Goal: Task Accomplishment & Management: Use online tool/utility

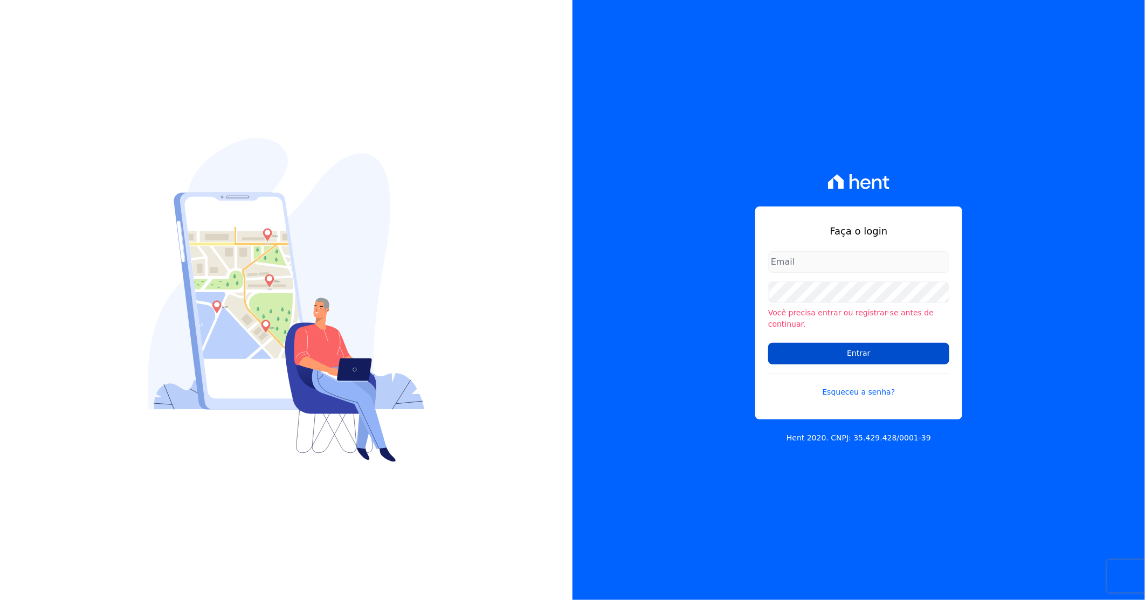
type input "[PERSON_NAME][EMAIL_ADDRESS][DOMAIN_NAME]"
click at [850, 346] on input "Entrar" at bounding box center [858, 354] width 181 height 22
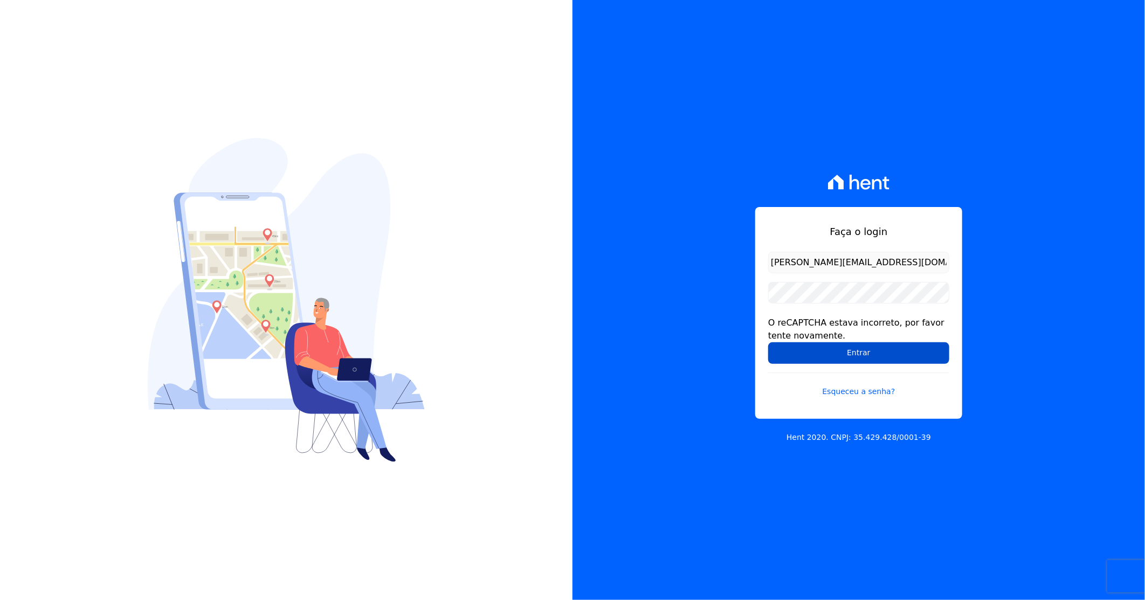
click at [812, 349] on input "Entrar" at bounding box center [858, 353] width 181 height 22
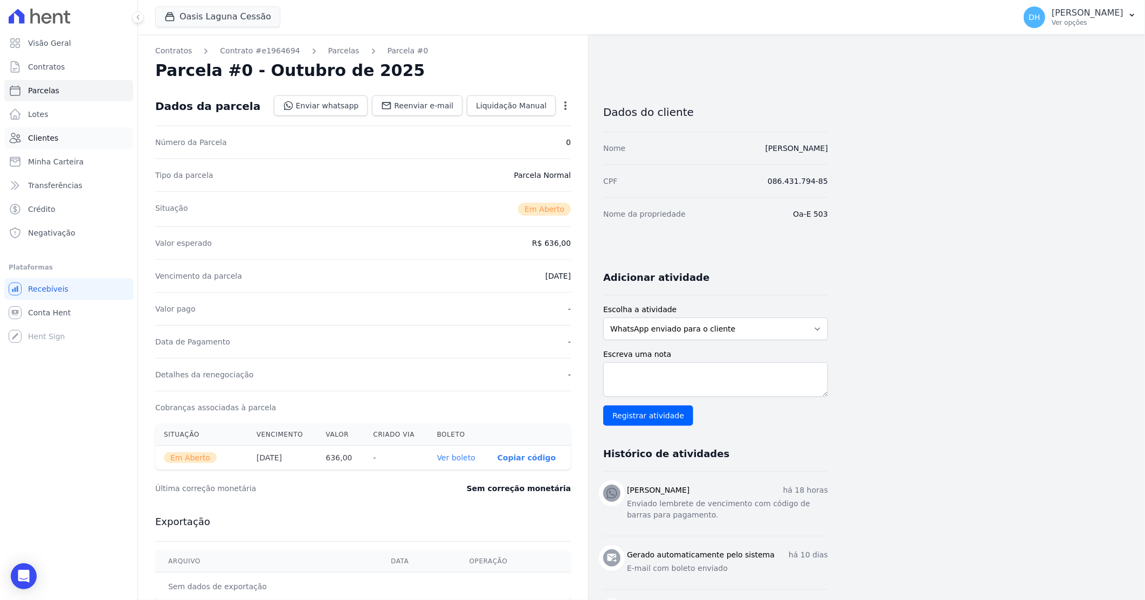
click at [90, 137] on link "Clientes" at bounding box center [68, 138] width 129 height 22
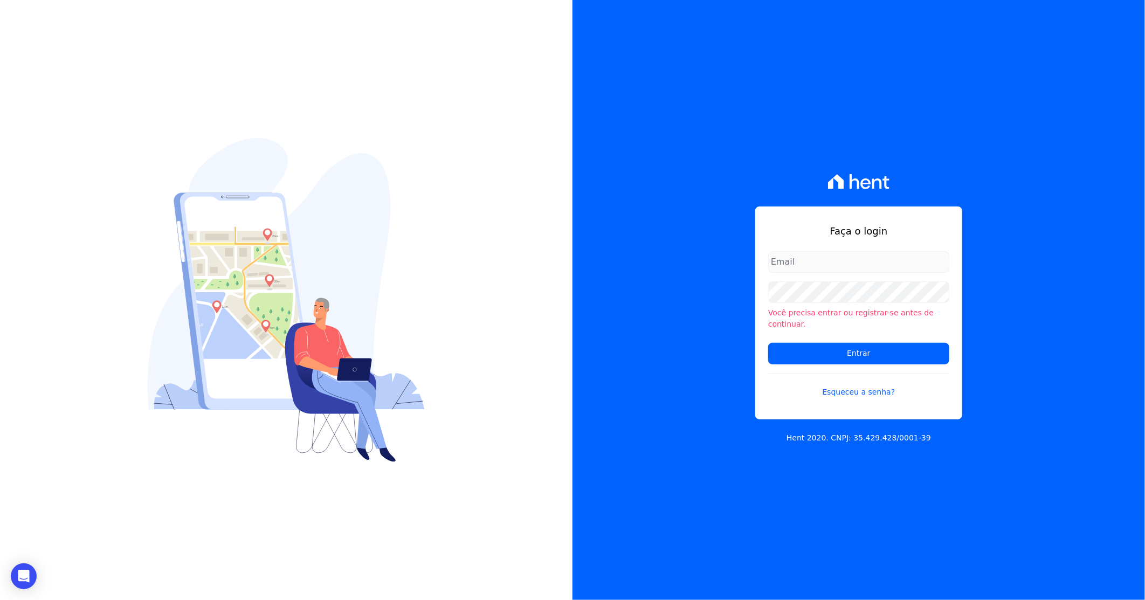
type input "[EMAIL_ADDRESS][DOMAIN_NAME]"
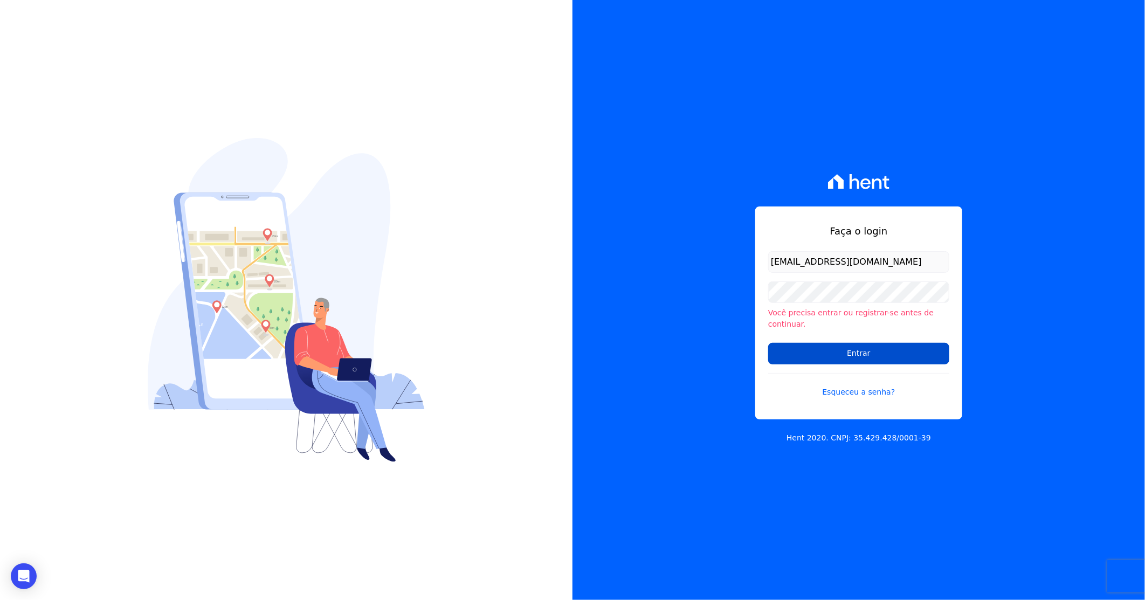
click at [838, 343] on input "Entrar" at bounding box center [858, 354] width 181 height 22
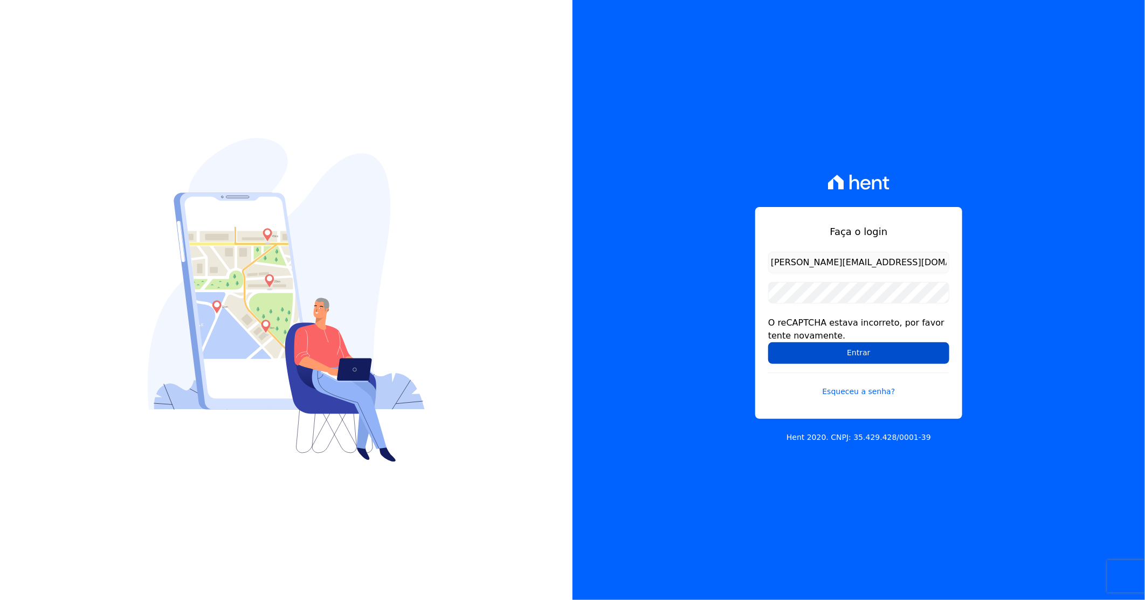
click at [801, 353] on input "Entrar" at bounding box center [858, 353] width 181 height 22
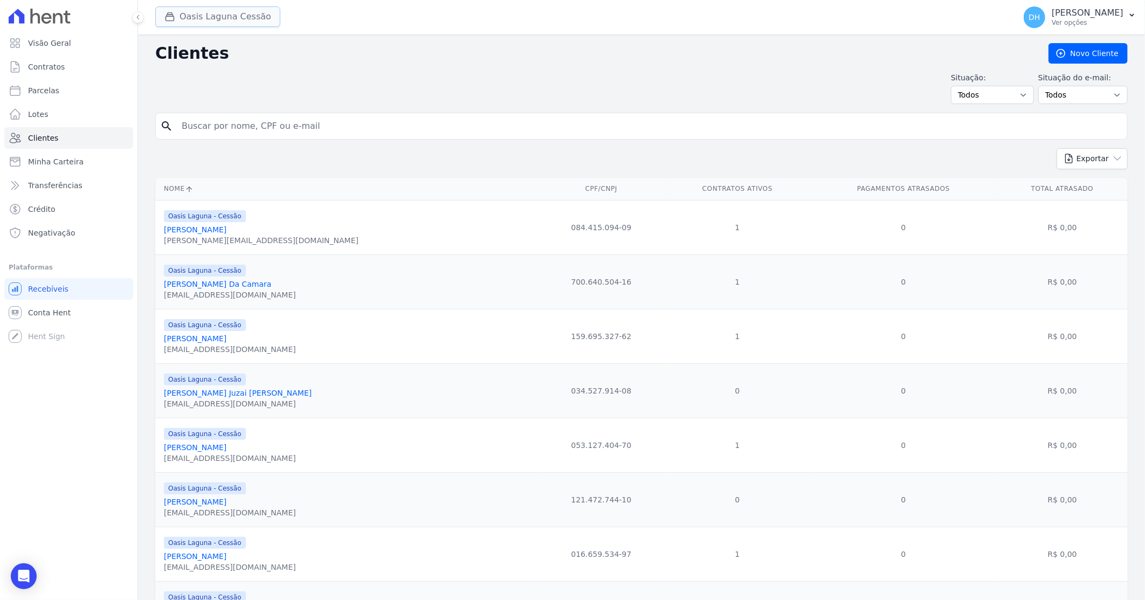
click at [217, 15] on button "Oasis Laguna Cessão" at bounding box center [217, 16] width 125 height 20
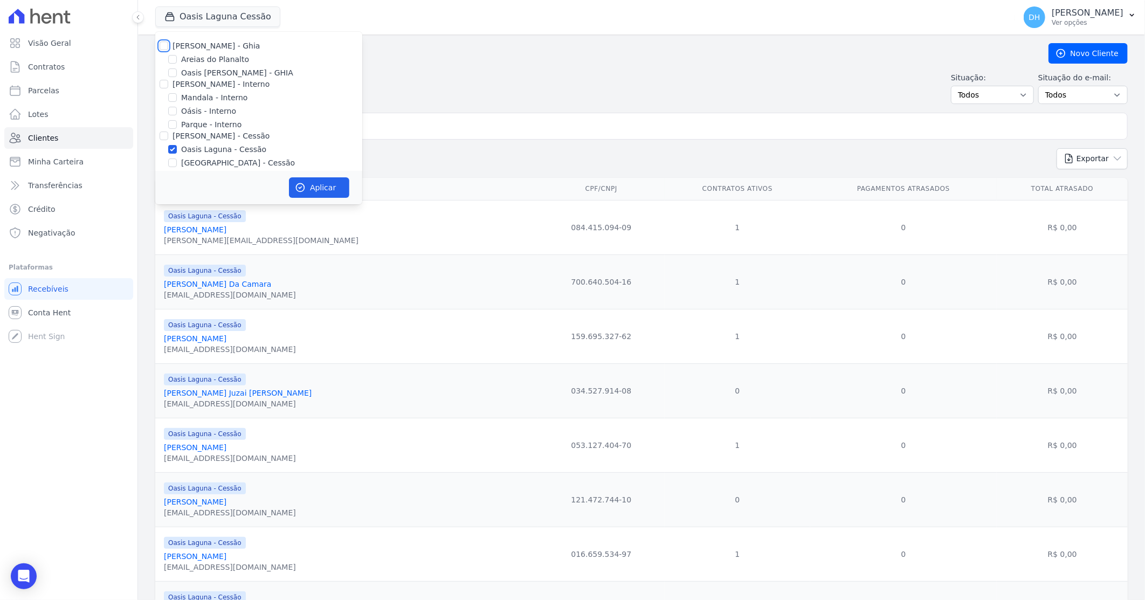
click at [162, 45] on input "[PERSON_NAME] - Ghia" at bounding box center [164, 45] width 9 height 9
checkbox input "true"
click at [164, 85] on input "[PERSON_NAME] - Interno" at bounding box center [164, 84] width 9 height 9
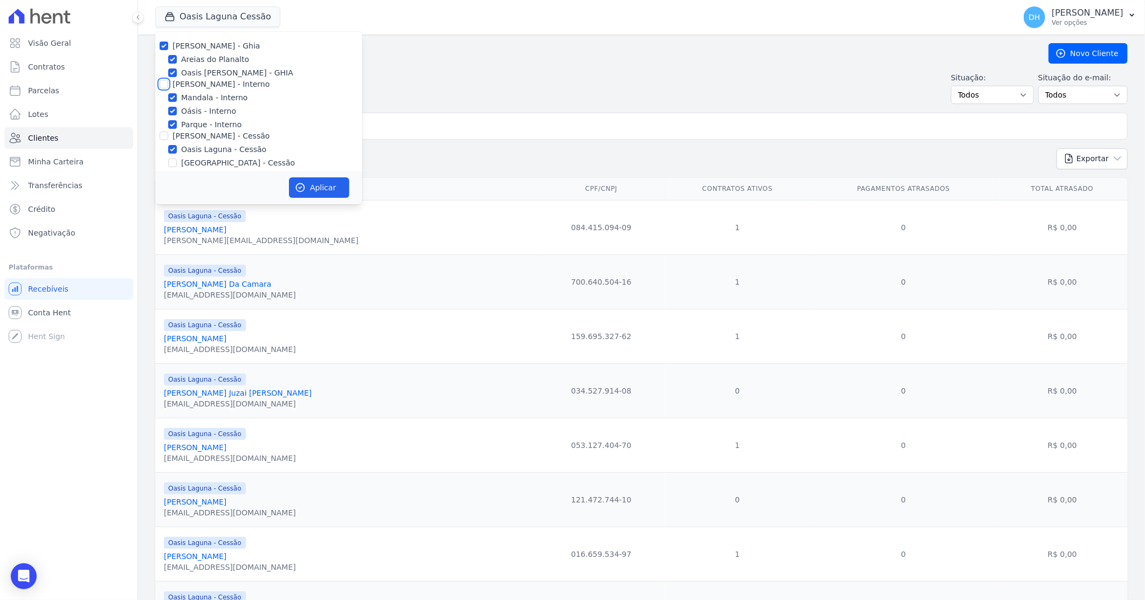
checkbox input "true"
click at [165, 136] on input "[PERSON_NAME] - Cessão" at bounding box center [164, 135] width 9 height 9
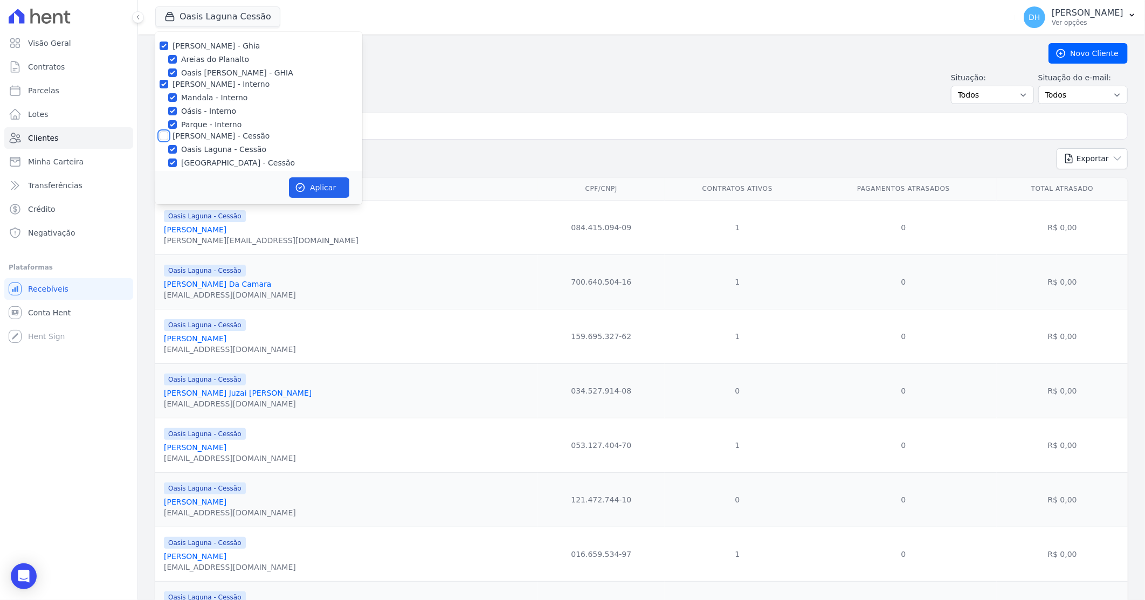
checkbox input "true"
click at [164, 86] on input "[PERSON_NAME] - LBA" at bounding box center [164, 89] width 9 height 9
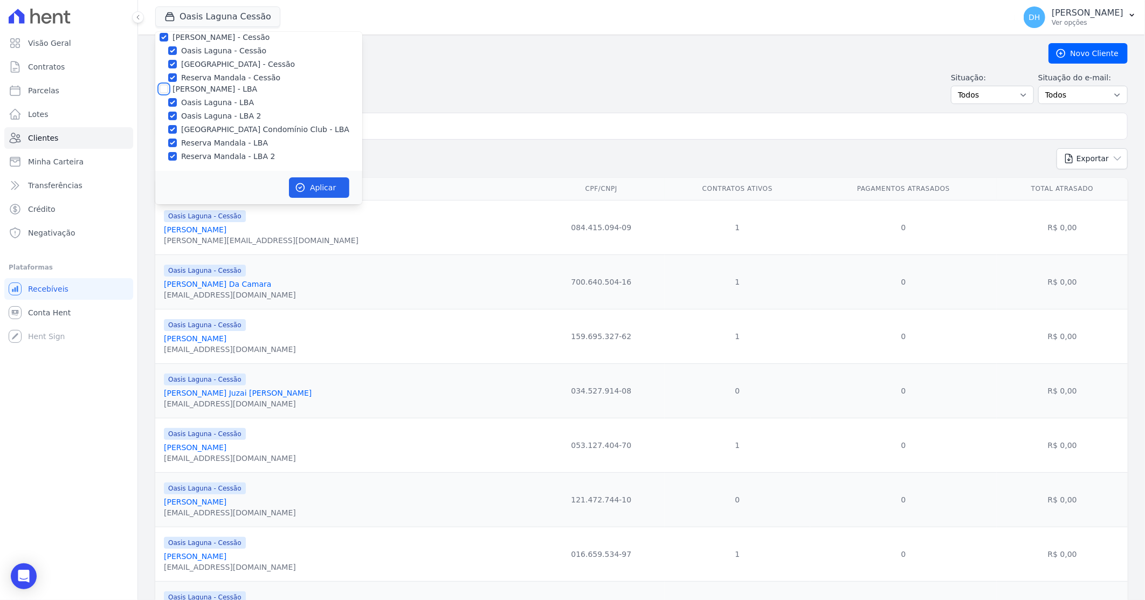
checkbox input "true"
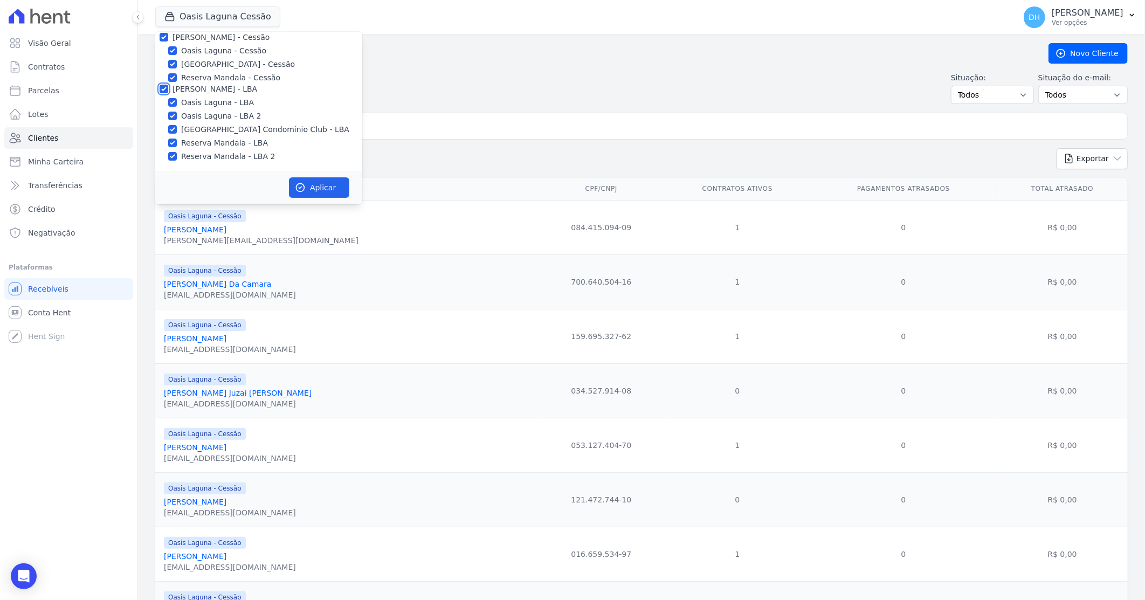
checkbox input "true"
click at [350, 191] on div "Aplicar" at bounding box center [258, 187] width 207 height 33
click at [341, 192] on button "Aplicar" at bounding box center [319, 187] width 60 height 20
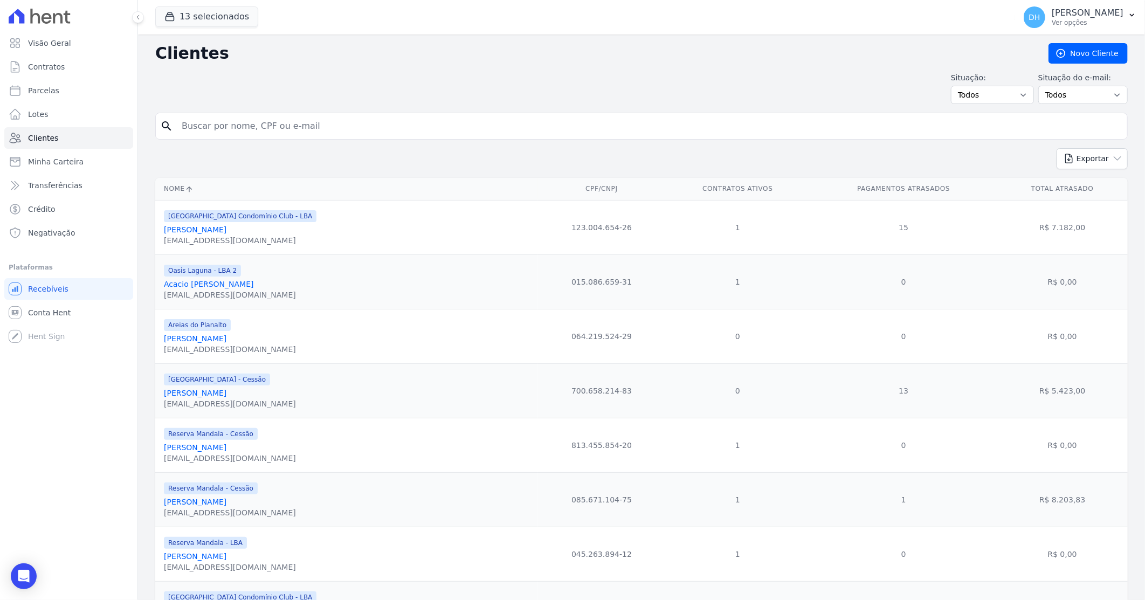
click at [211, 124] on input "search" at bounding box center [648, 126] width 947 height 22
type input "[PERSON_NAME]"
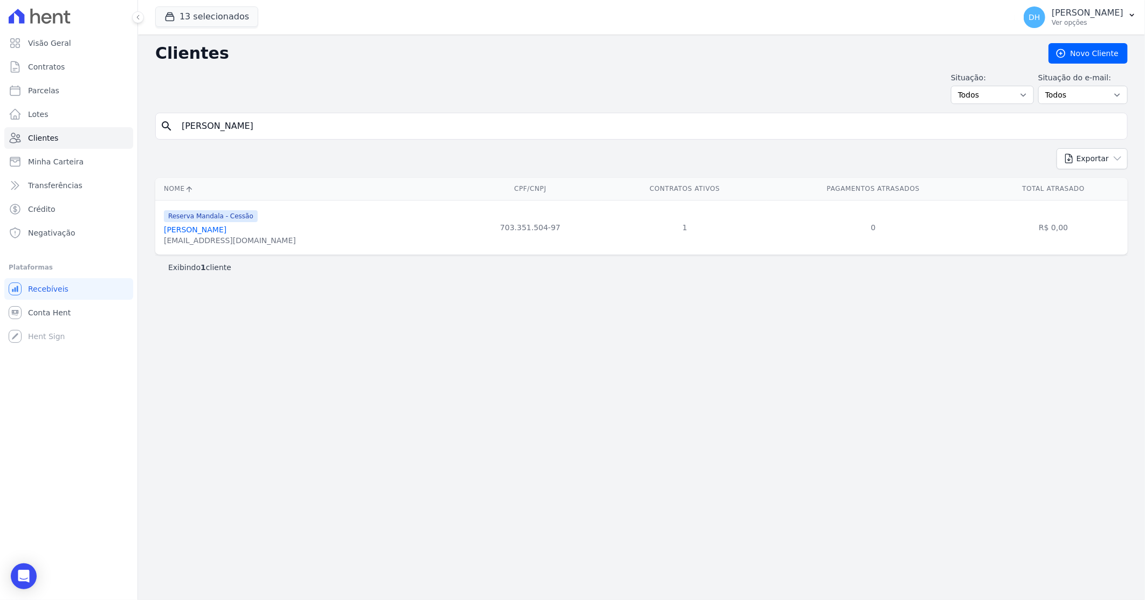
click at [222, 232] on link "[PERSON_NAME]" at bounding box center [195, 229] width 63 height 9
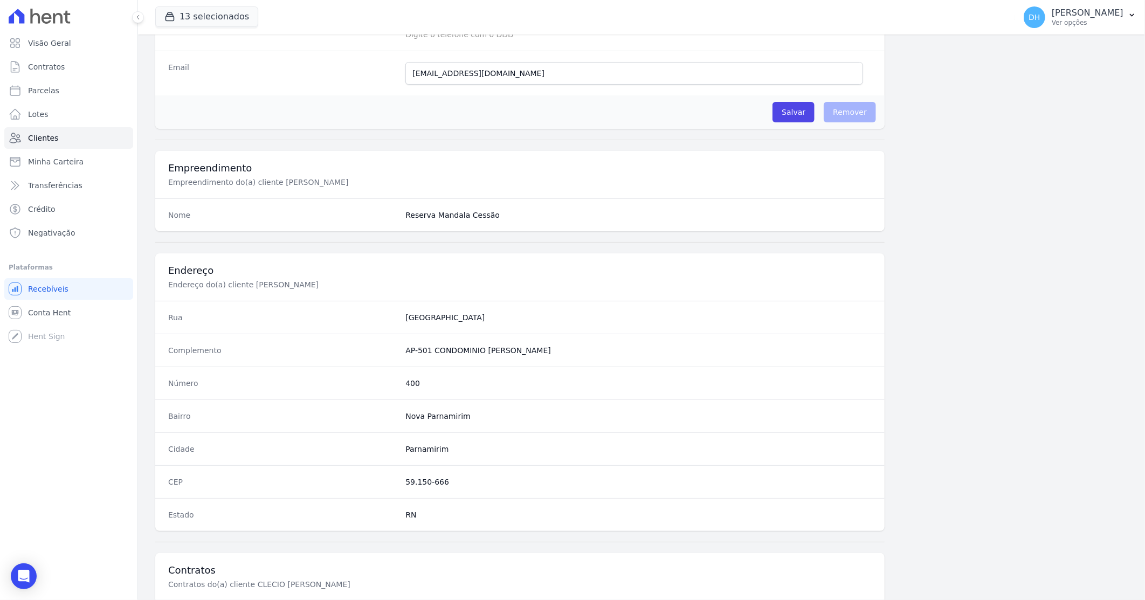
scroll to position [410, 0]
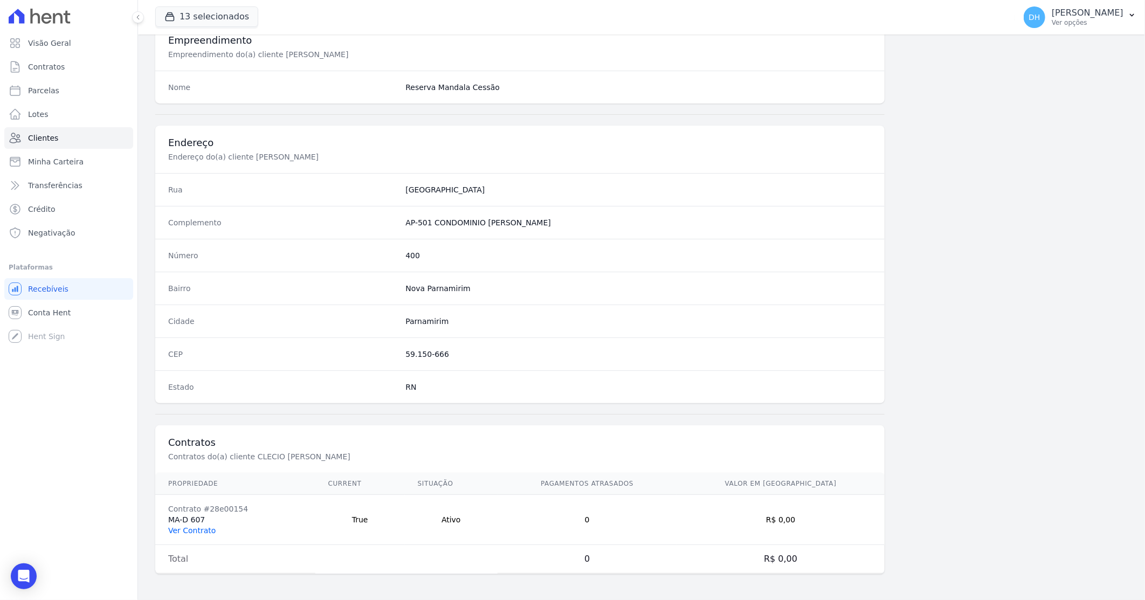
click at [185, 531] on link "Ver Contrato" at bounding box center [191, 530] width 47 height 9
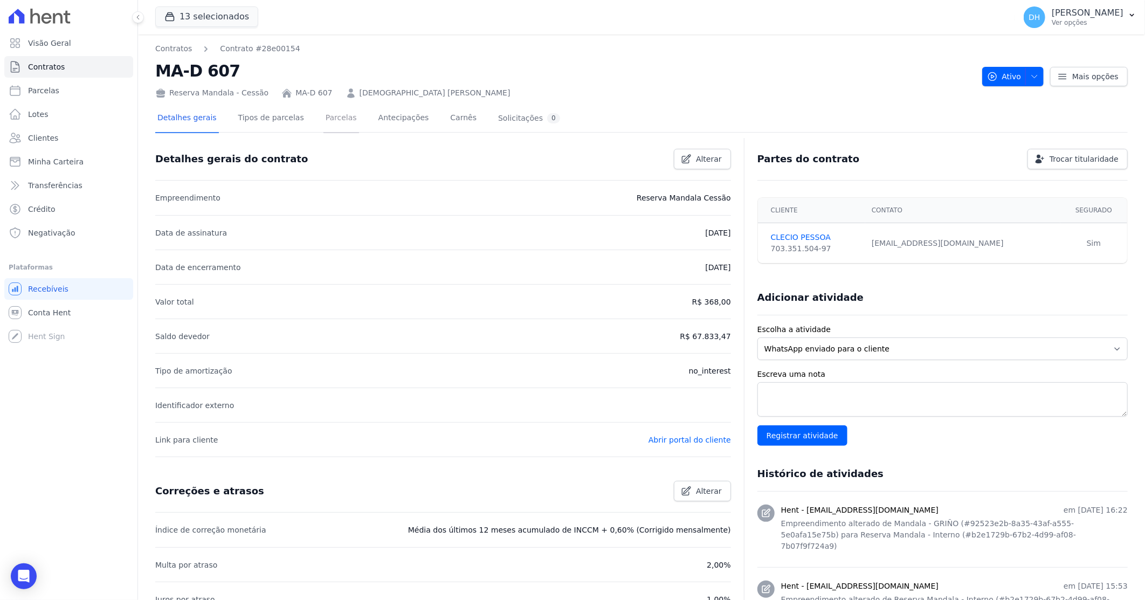
click at [335, 112] on link "Parcelas" at bounding box center [341, 119] width 36 height 29
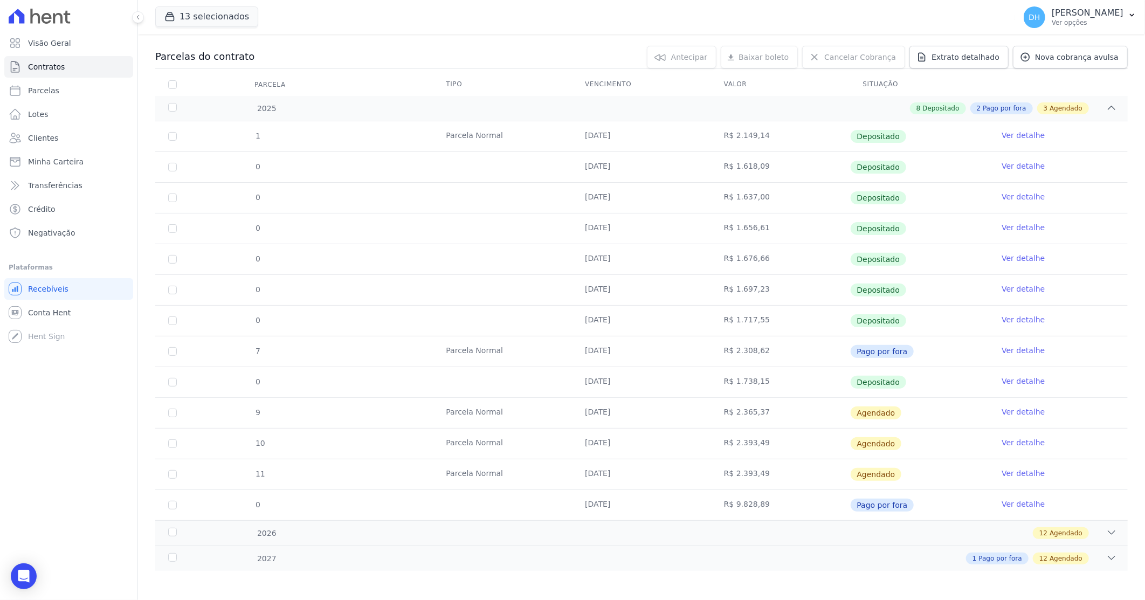
scroll to position [109, 0]
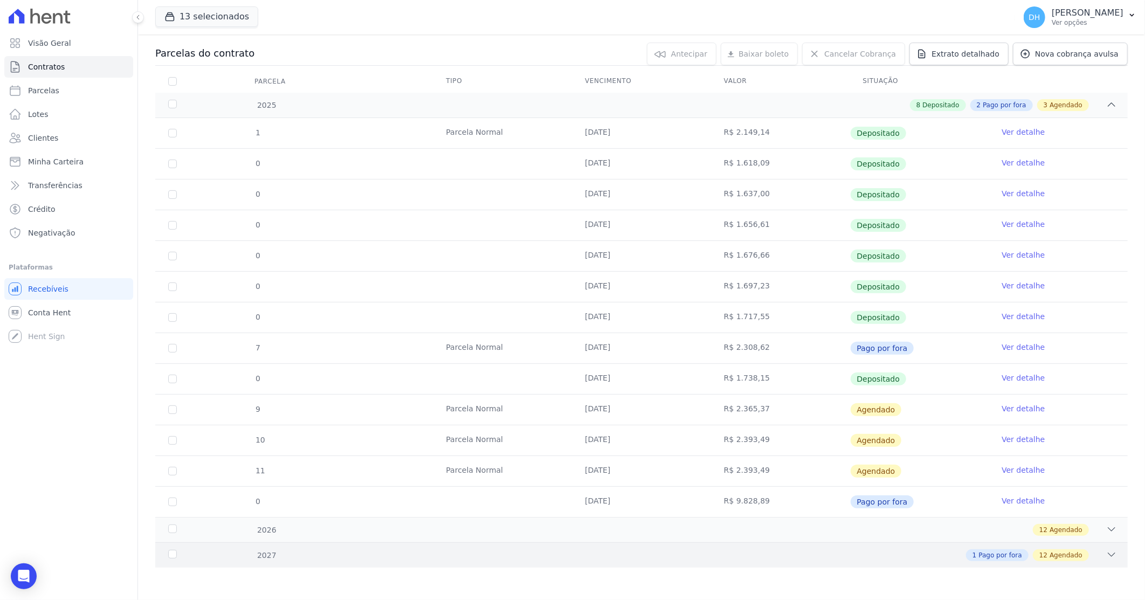
click at [430, 557] on div "1 Pago por fora 12 Agendado" at bounding box center [689, 555] width 855 height 12
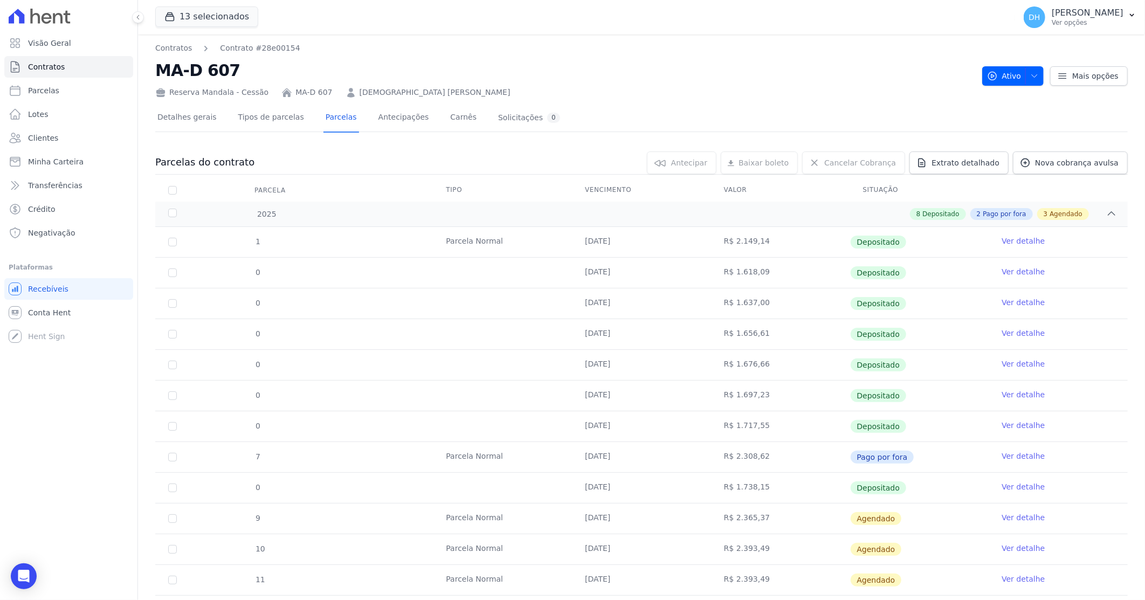
scroll to position [0, 0]
click at [1005, 516] on link "Ver detalhe" at bounding box center [1022, 517] width 43 height 11
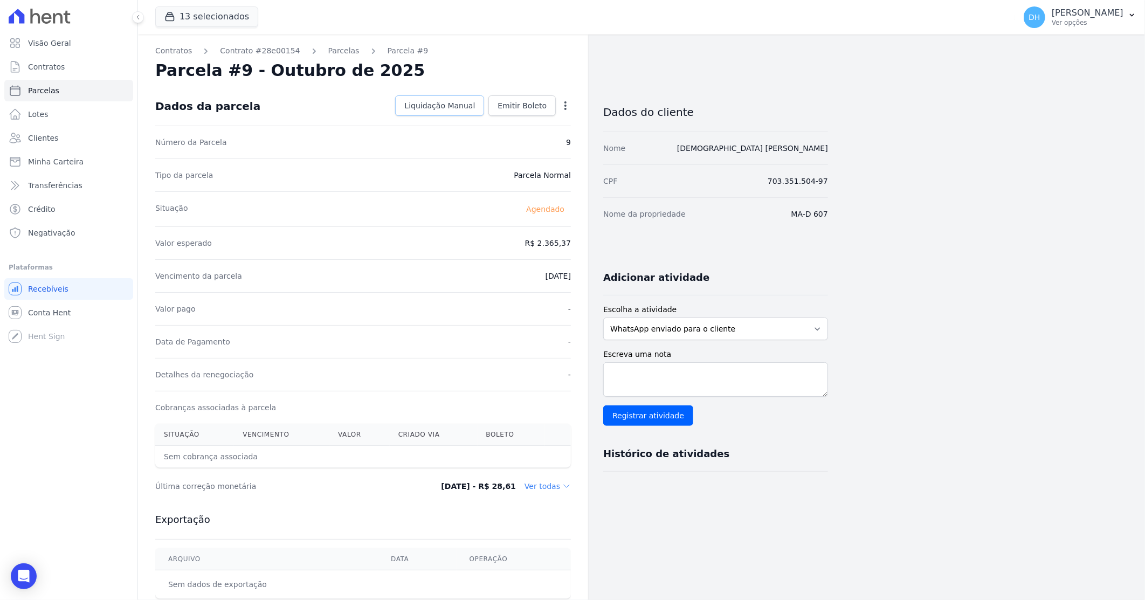
click at [438, 108] on span "Liquidação Manual" at bounding box center [439, 105] width 71 height 11
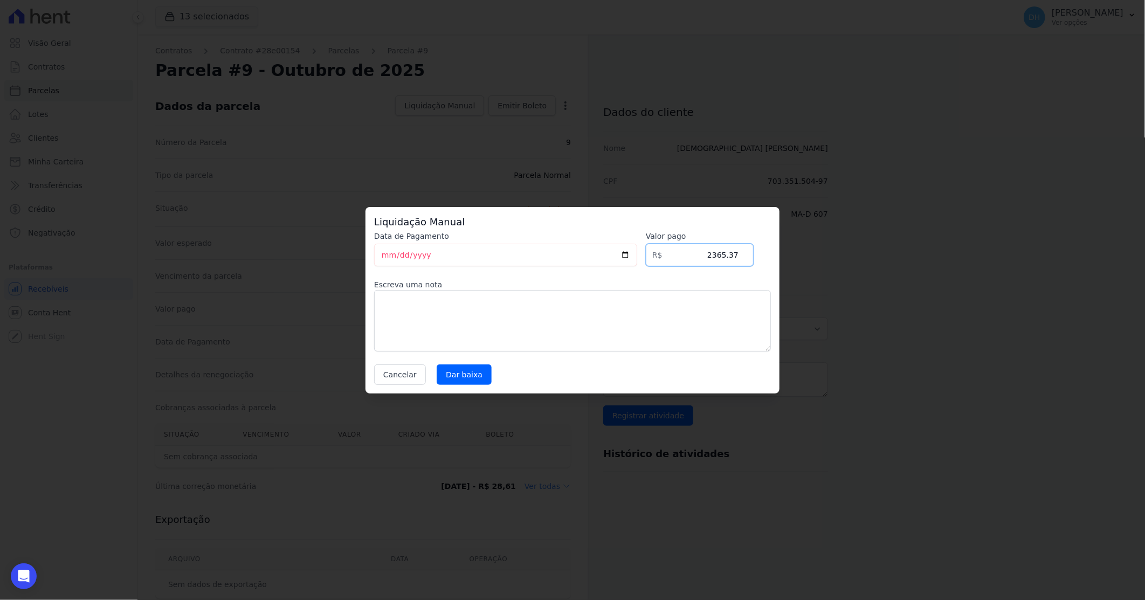
drag, startPoint x: 710, startPoint y: 251, endPoint x: 753, endPoint y: 249, distance: 43.7
click at [753, 249] on div "Data de Pagamento [DATE] [GEOGRAPHIC_DATA] R$ 2365.37 Escreva uma nota Cancelar…" at bounding box center [572, 308] width 397 height 154
type input "1759.34"
click at [455, 380] on input "Dar baixa" at bounding box center [463, 374] width 55 height 20
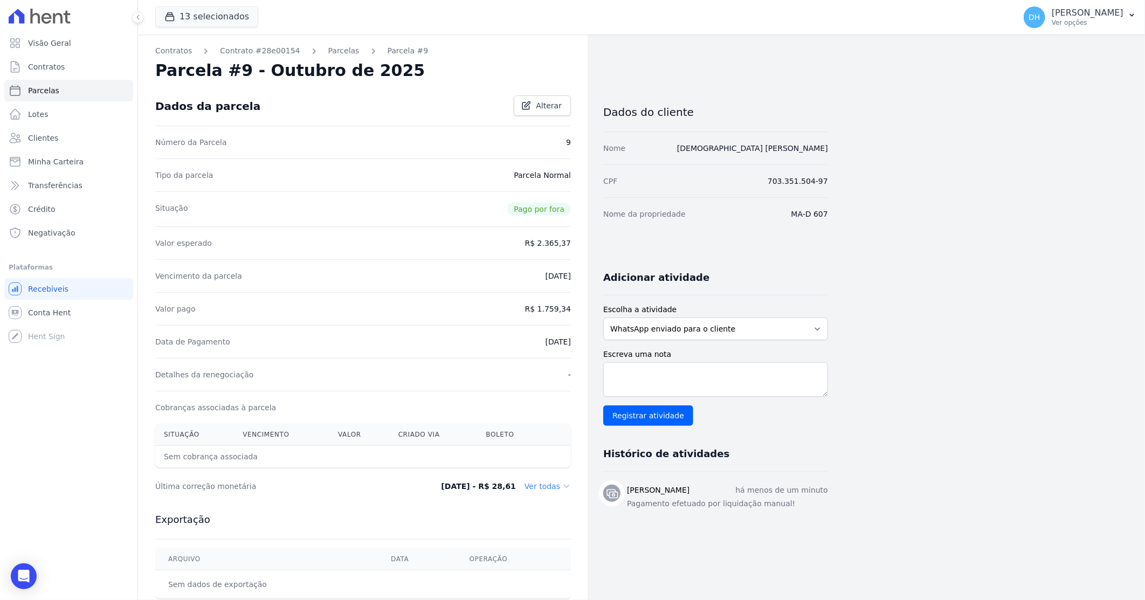
click at [329, 44] on div "Contratos Contrato #28e00154 [GEOGRAPHIC_DATA] Parcela #9 [GEOGRAPHIC_DATA] #9 …" at bounding box center [363, 380] width 450 height 693
click at [330, 50] on link "Parcelas" at bounding box center [343, 50] width 31 height 11
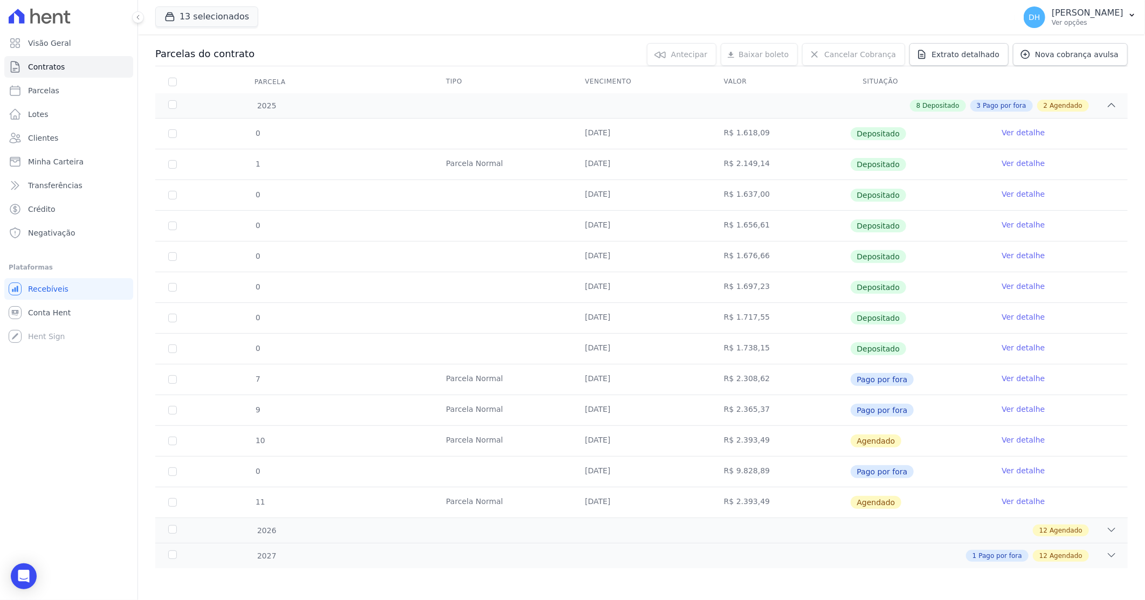
scroll to position [109, 0]
click at [740, 553] on div "1 Pago por fora 12 Agendado" at bounding box center [689, 555] width 855 height 12
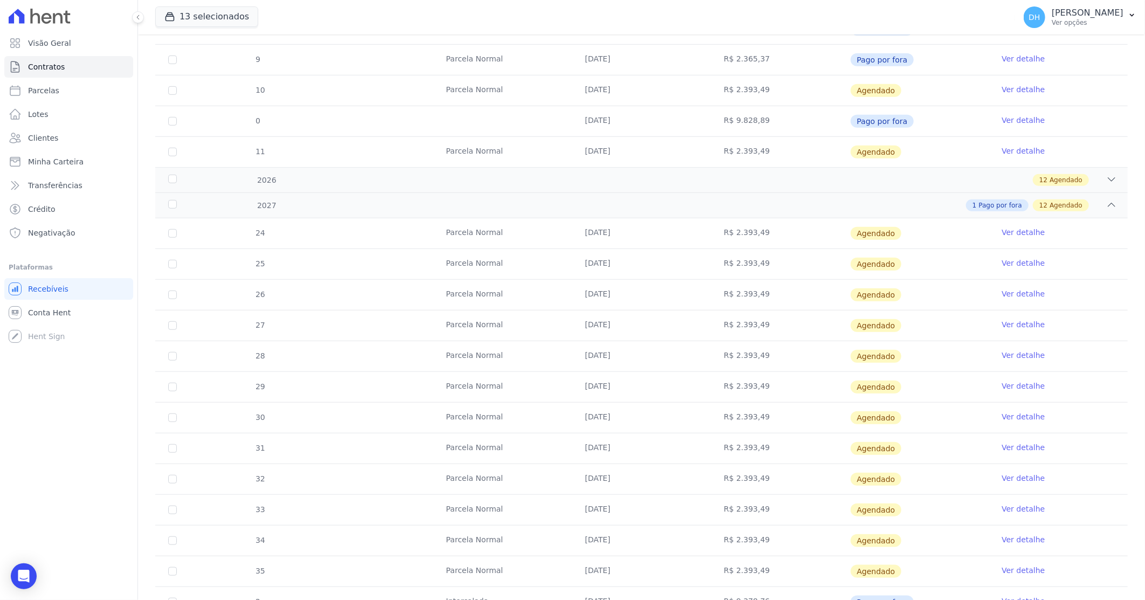
scroll to position [509, 0]
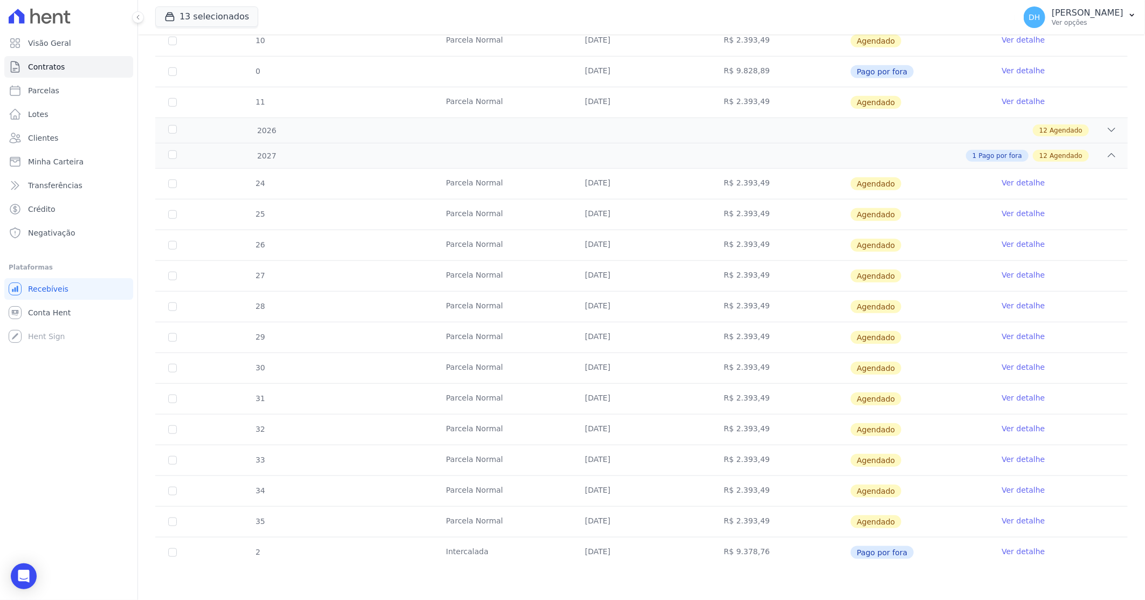
click at [1018, 519] on link "Ver detalhe" at bounding box center [1022, 520] width 43 height 11
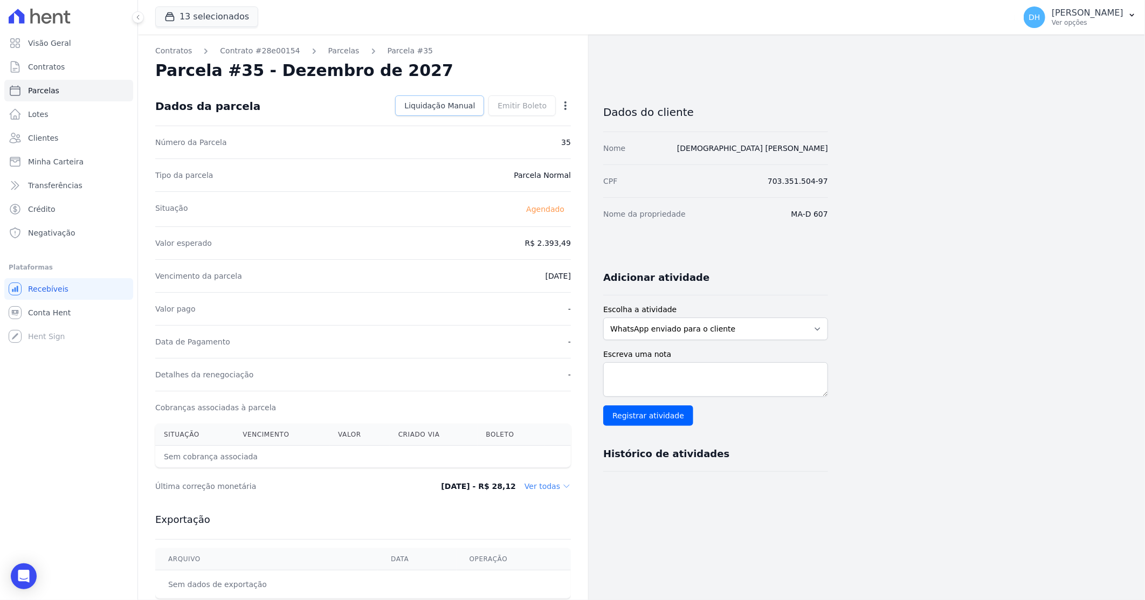
click at [433, 101] on span "Liquidação Manual" at bounding box center [439, 105] width 71 height 11
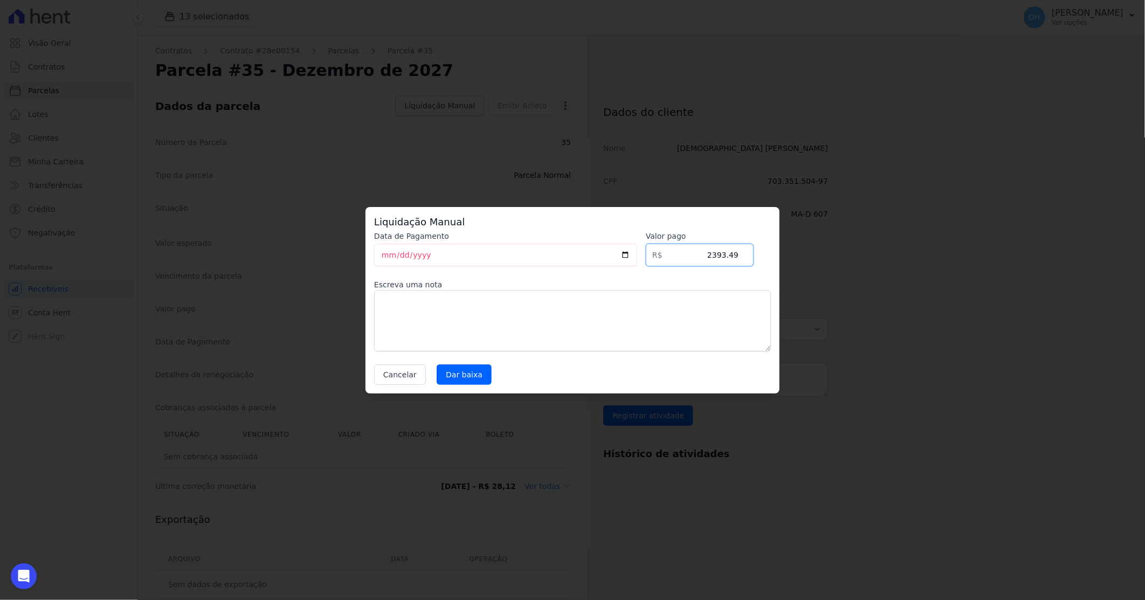
drag, startPoint x: 719, startPoint y: 252, endPoint x: 795, endPoint y: 255, distance: 76.6
click at [795, 255] on div "Liquidação Manual Data de Pagamento [DATE] [GEOGRAPHIC_DATA] R$ 2393.49 Escreva…" at bounding box center [572, 300] width 1145 height 600
type input "1759.34"
click at [459, 367] on input "Dar baixa" at bounding box center [463, 374] width 55 height 20
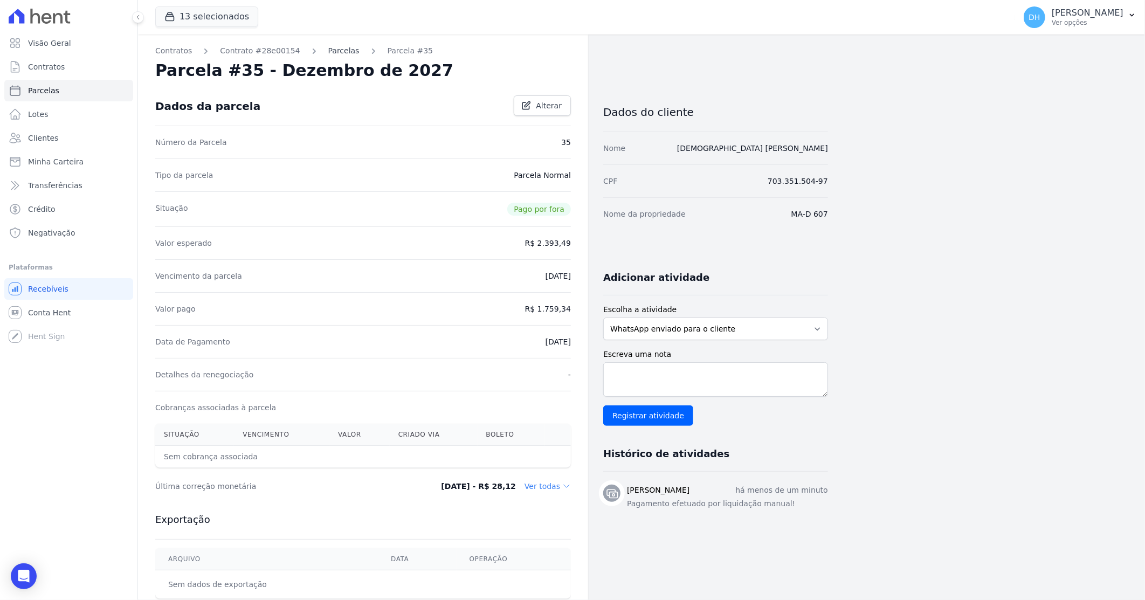
click at [335, 49] on link "Parcelas" at bounding box center [343, 50] width 31 height 11
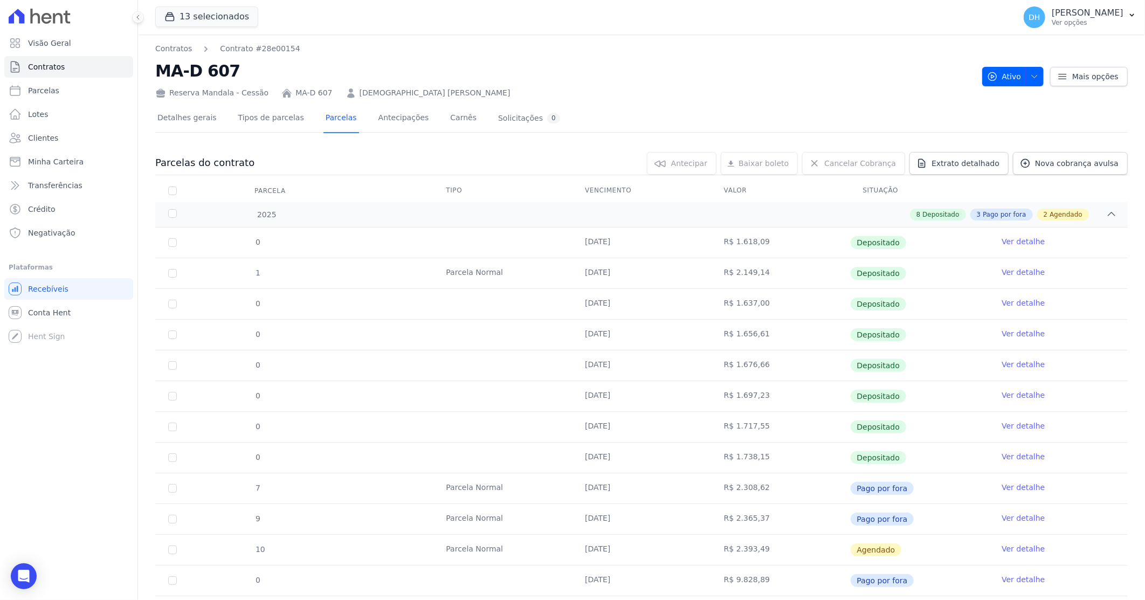
click at [392, 91] on link "[DEMOGRAPHIC_DATA] [PERSON_NAME]" at bounding box center [434, 92] width 151 height 11
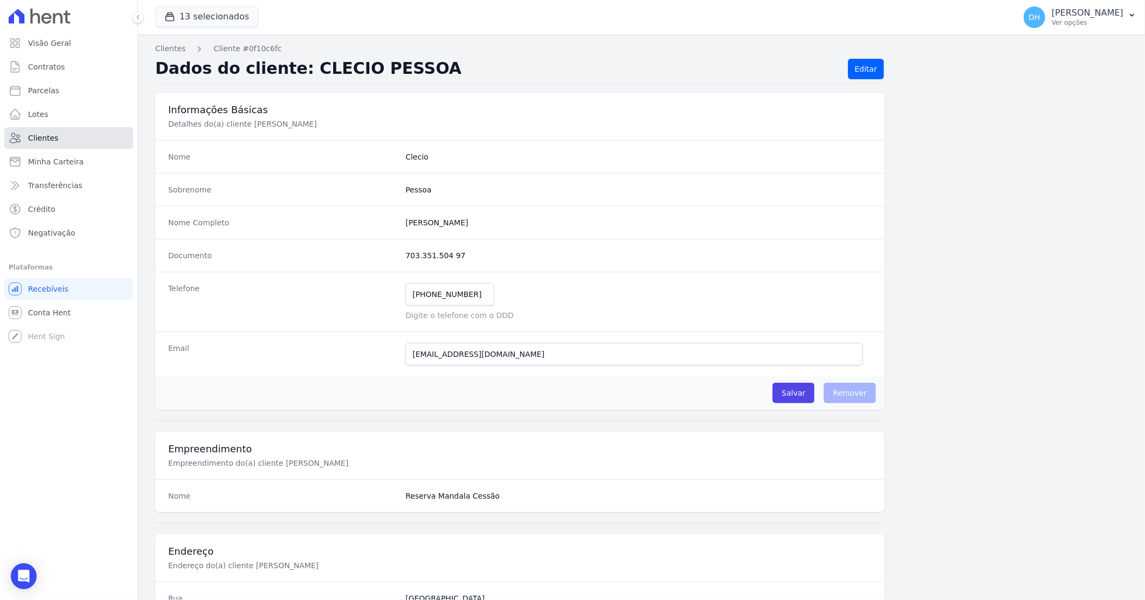
click at [80, 136] on link "Clientes" at bounding box center [68, 138] width 129 height 22
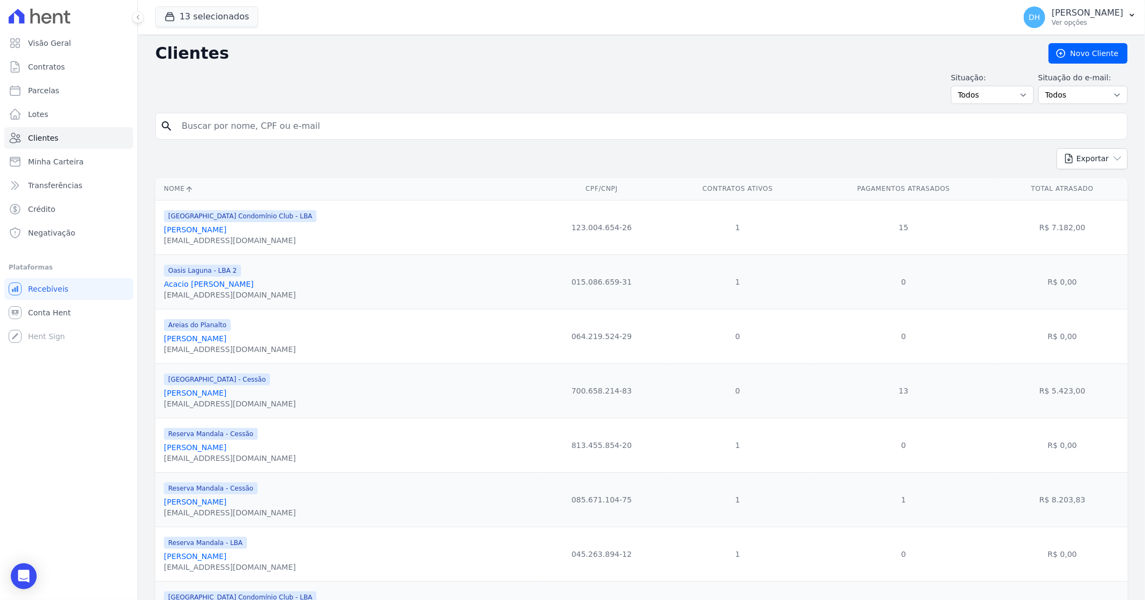
click at [253, 131] on input "search" at bounding box center [648, 126] width 947 height 22
type input "magno"
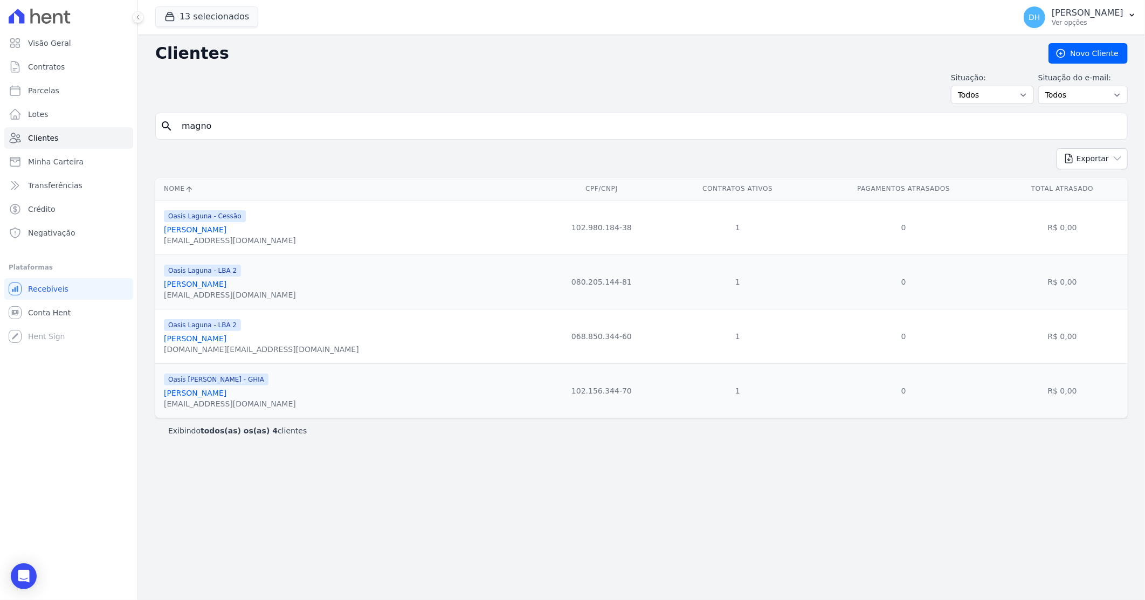
click at [226, 230] on link "[PERSON_NAME]" at bounding box center [195, 229] width 63 height 9
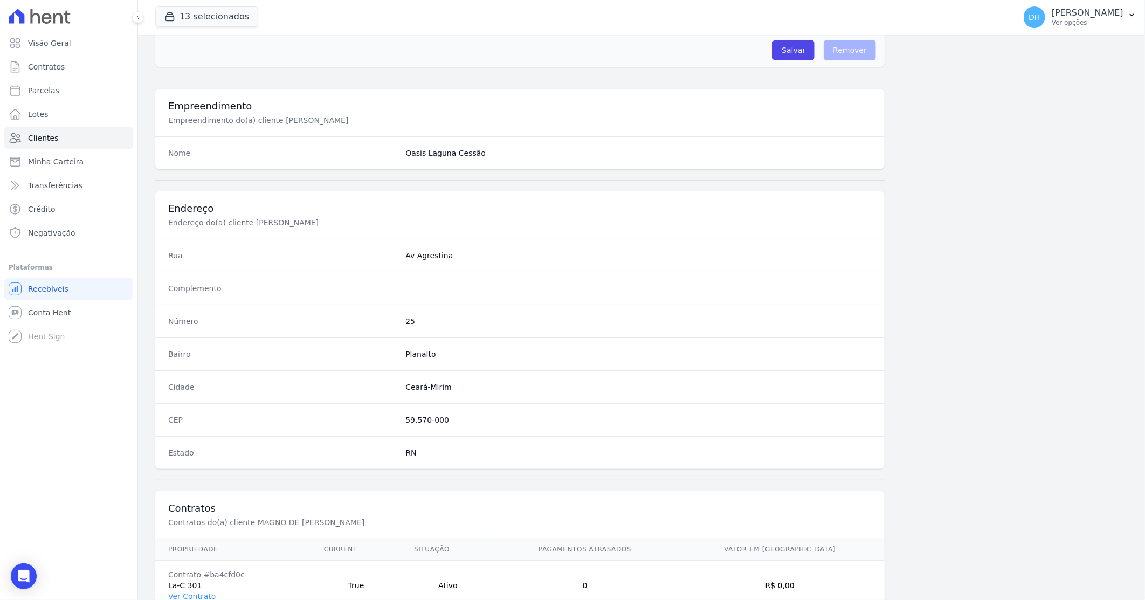
scroll to position [410, 0]
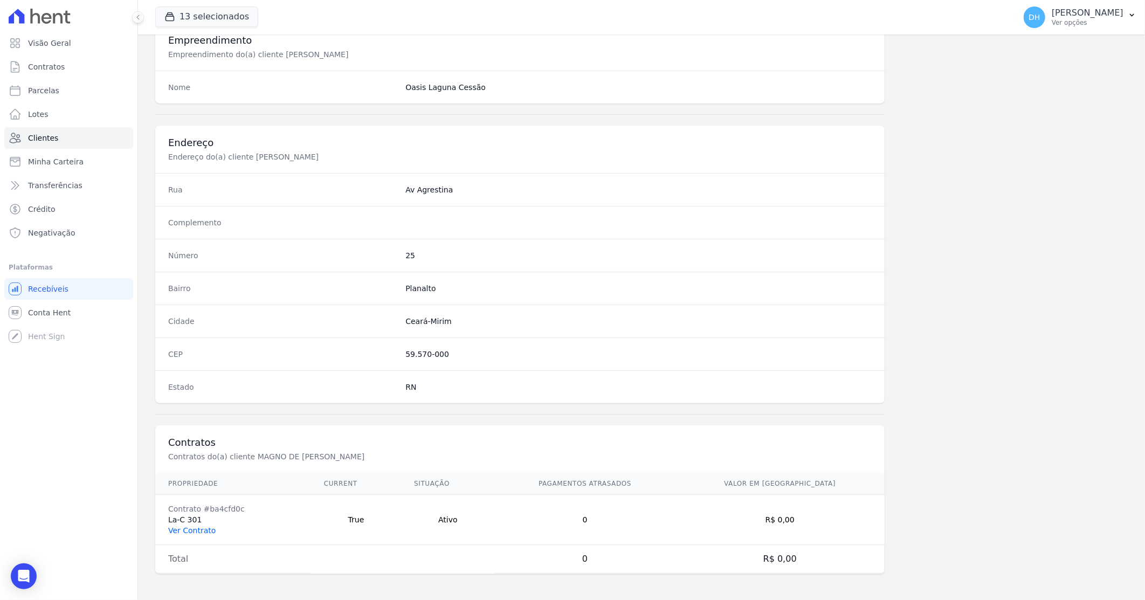
click at [188, 530] on link "Ver Contrato" at bounding box center [191, 530] width 47 height 9
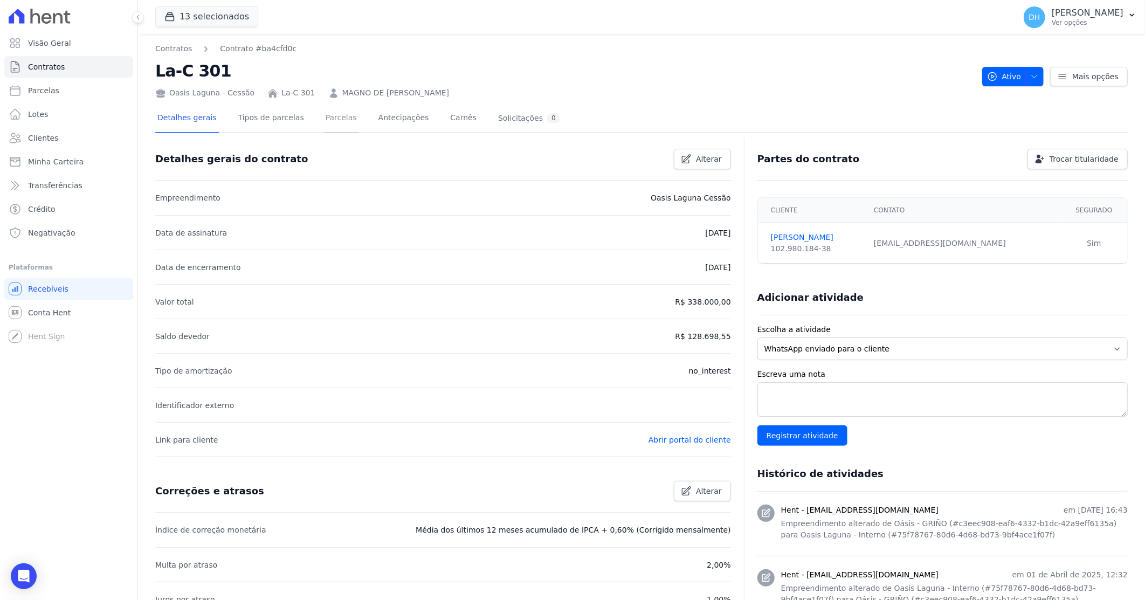
click at [332, 119] on link "Parcelas" at bounding box center [341, 119] width 36 height 29
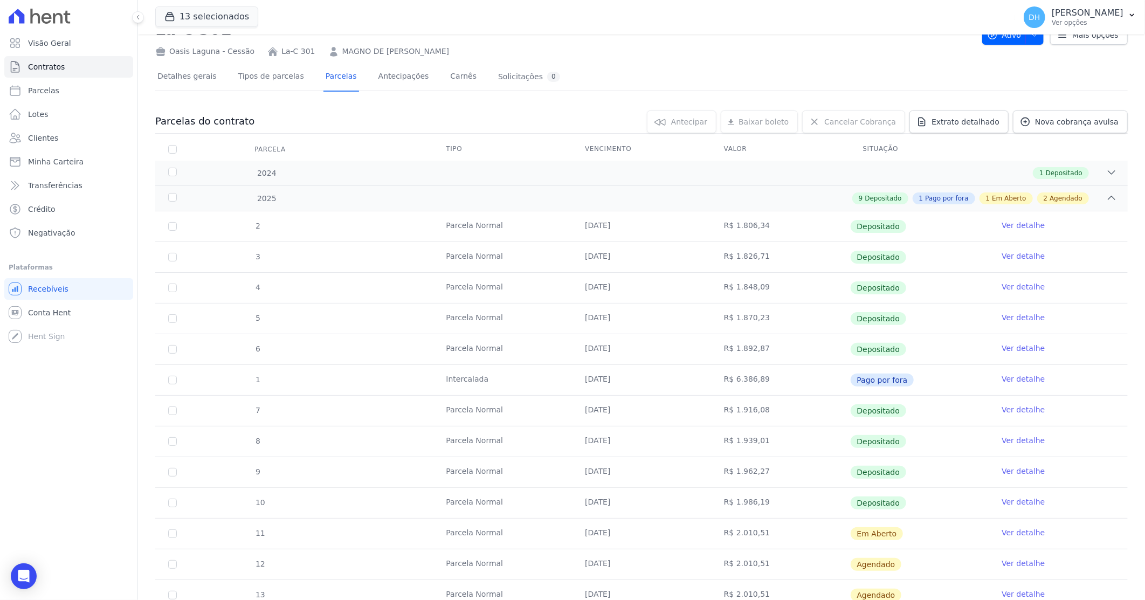
scroll to position [60, 0]
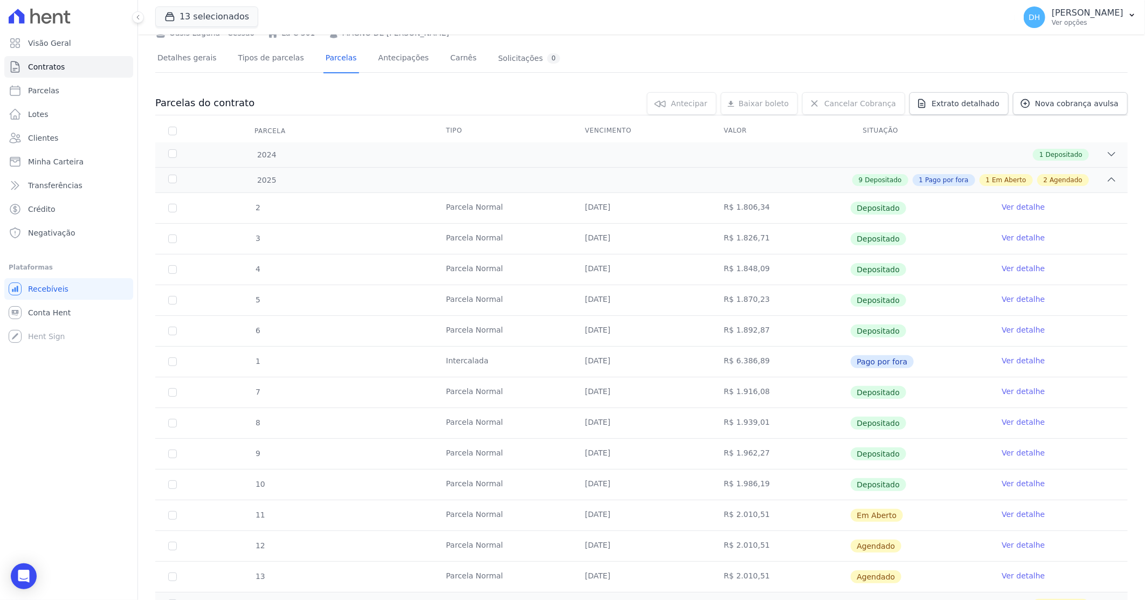
click at [1004, 514] on link "Ver detalhe" at bounding box center [1022, 514] width 43 height 11
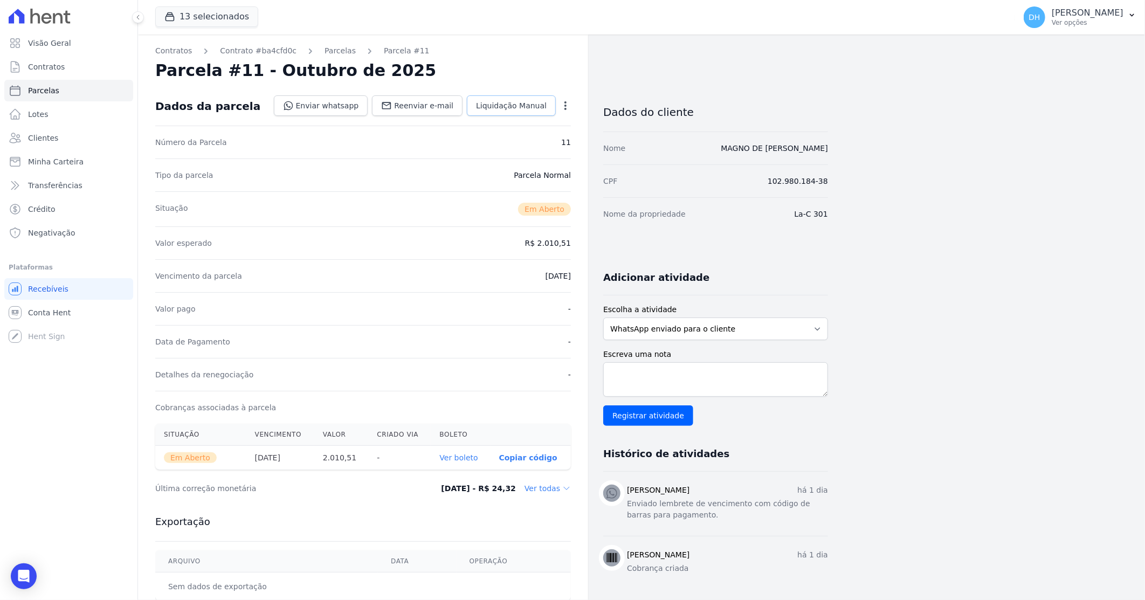
click at [526, 103] on span "Liquidação Manual" at bounding box center [511, 105] width 71 height 11
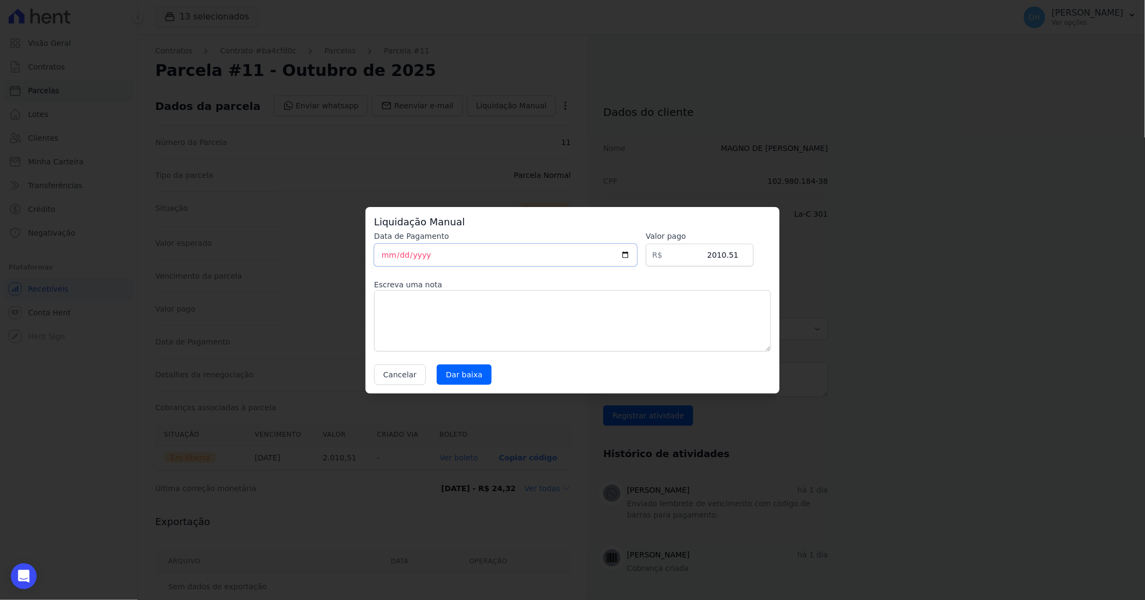
click at [634, 254] on input "[DATE]" at bounding box center [505, 255] width 263 height 23
type input "[DATE]"
drag, startPoint x: 713, startPoint y: 255, endPoint x: 794, endPoint y: 249, distance: 81.1
click at [794, 249] on div "Liquidação Manual Data de Pagamento [DATE] [GEOGRAPHIC_DATA] R$ 2010.51 Escreva…" at bounding box center [572, 300] width 1145 height 600
type input "1667.61"
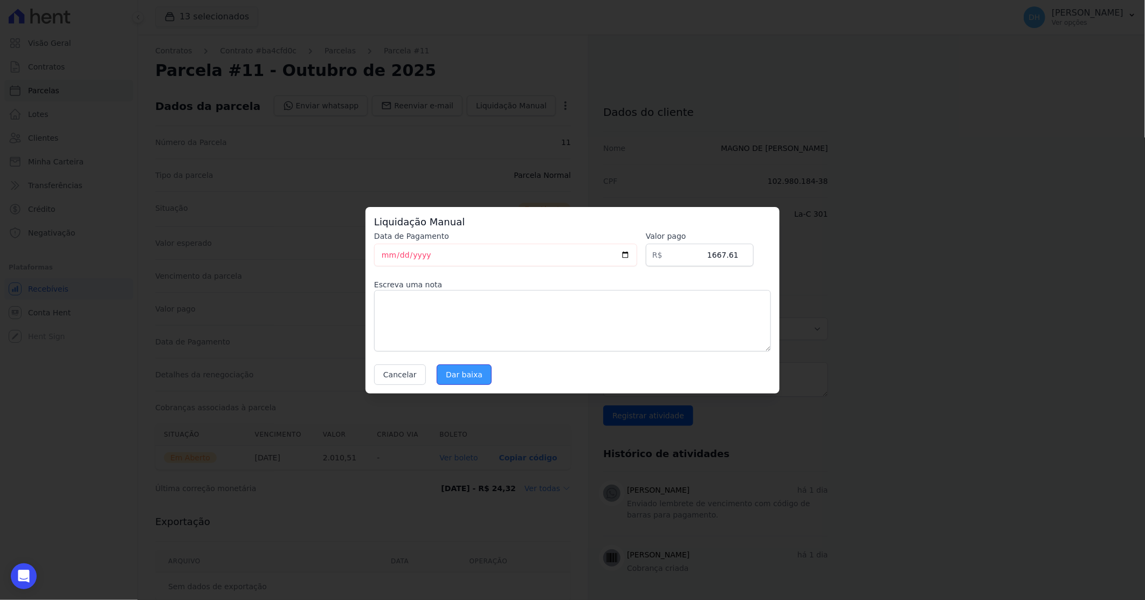
click at [470, 379] on input "Dar baixa" at bounding box center [463, 374] width 55 height 20
